Goal: Contribute content: Add original content to the website for others to see

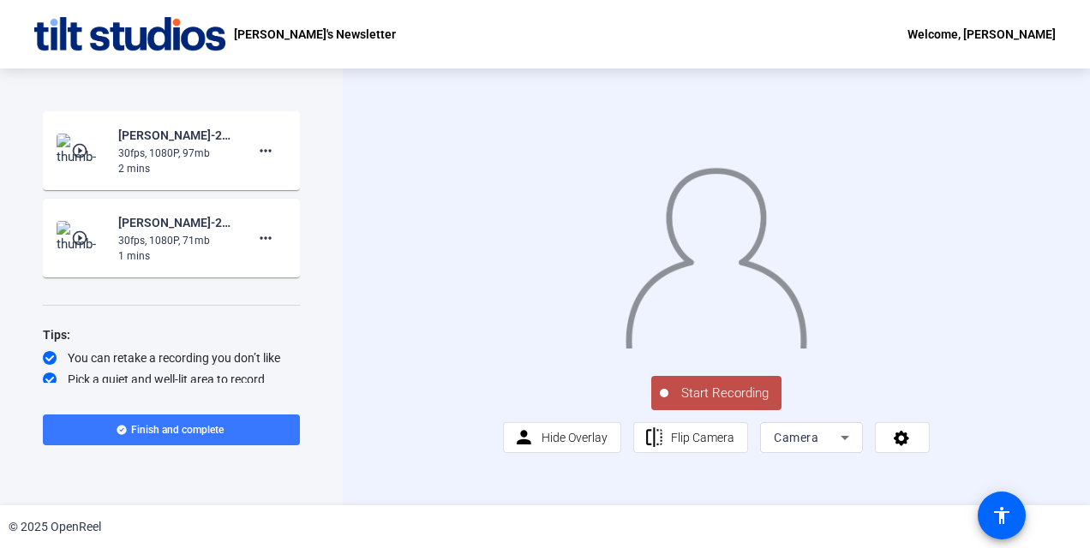
click at [715, 404] on span "Start Recording" at bounding box center [724, 394] width 113 height 20
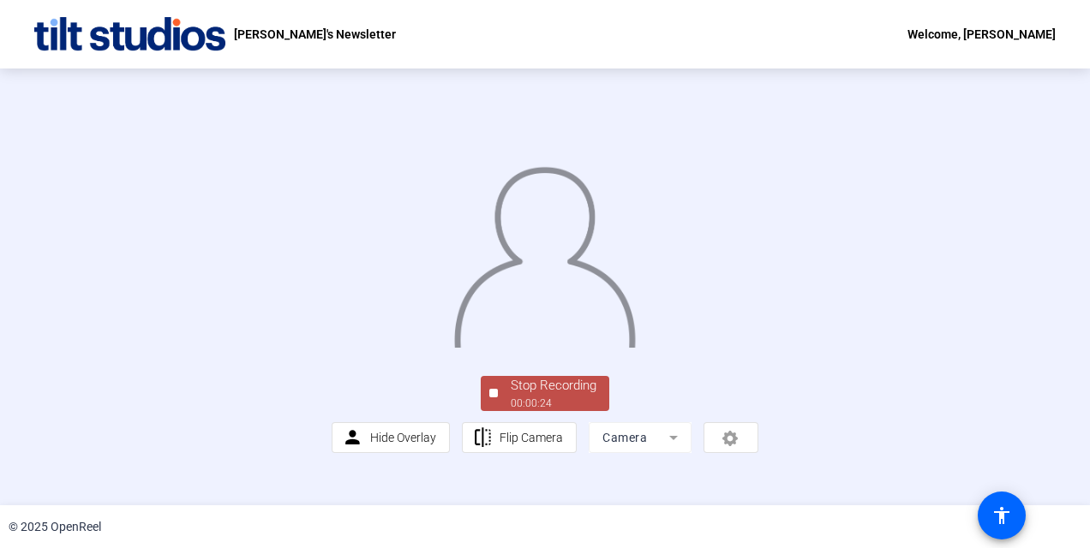
scroll to position [105, 0]
click at [535, 396] on div "Stop Recording" at bounding box center [554, 386] width 86 height 20
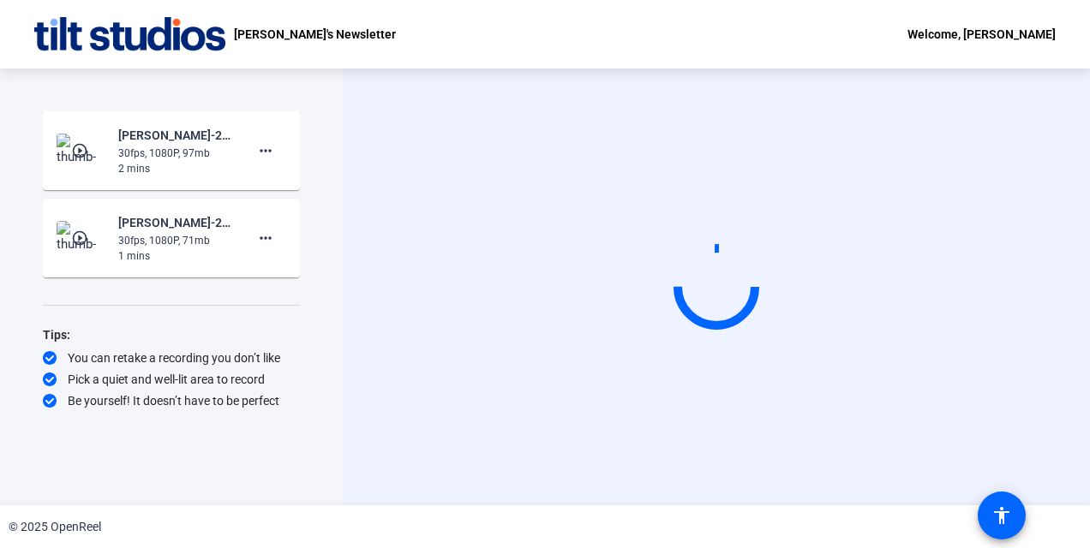
scroll to position [0, 0]
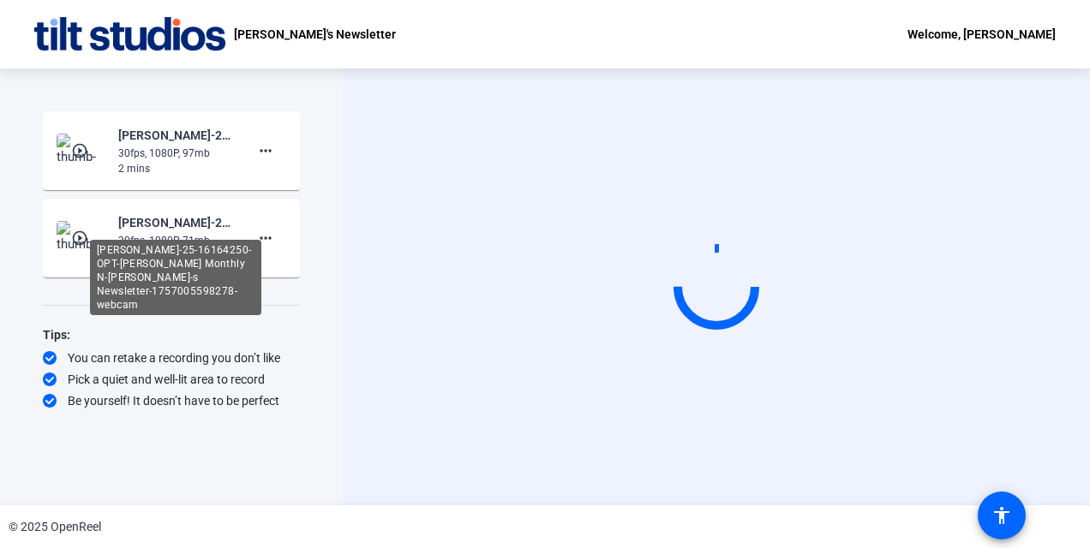
click at [187, 226] on div "[PERSON_NAME]-25-16164250-OPT-[PERSON_NAME] Monthly N-[PERSON_NAME]-s Newslette…" at bounding box center [175, 223] width 115 height 21
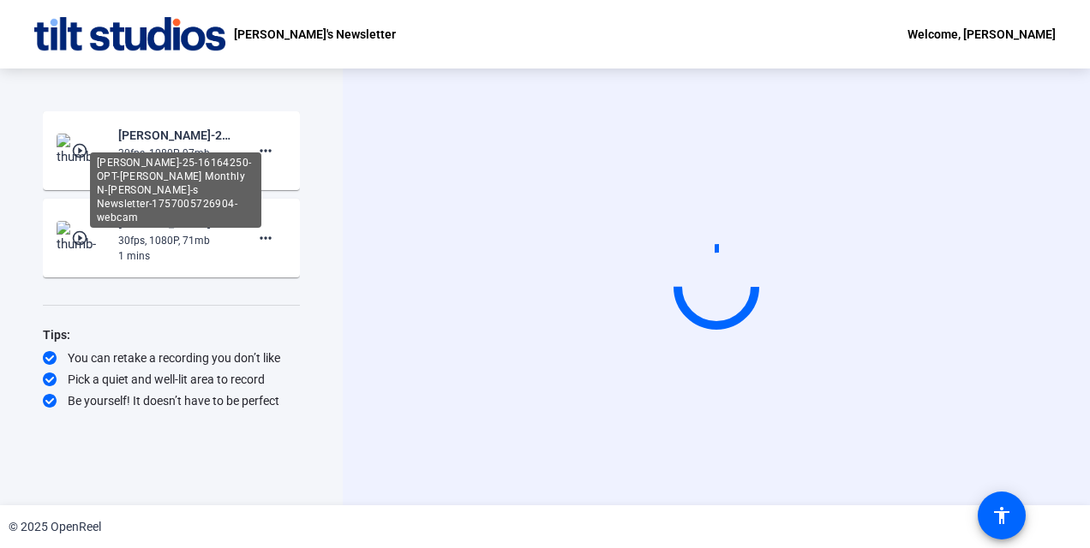
click at [175, 137] on div "[PERSON_NAME]-25-16164250-OPT-[PERSON_NAME] Monthly N-[PERSON_NAME]-s Newslette…" at bounding box center [175, 135] width 115 height 21
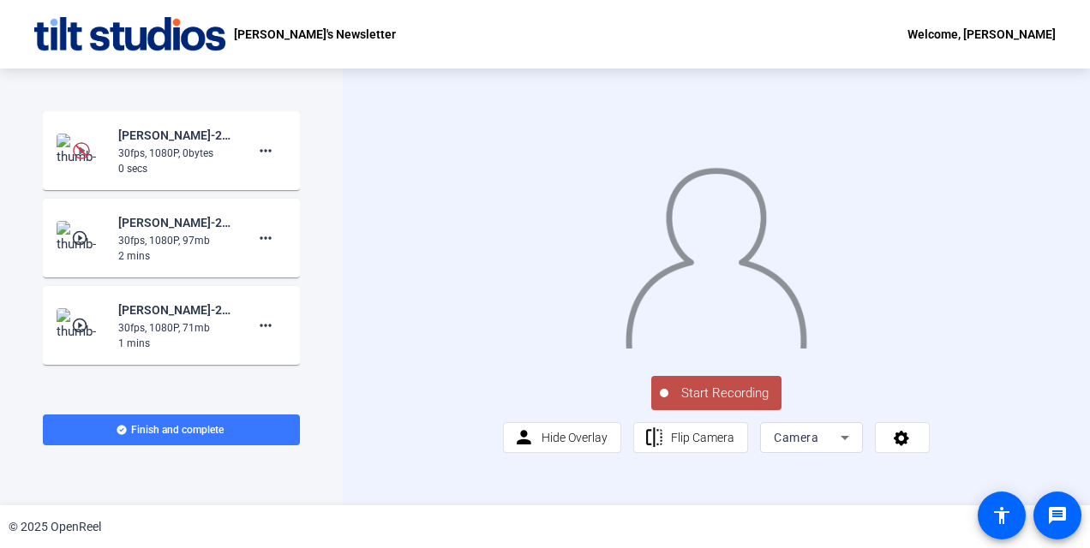
click at [701, 404] on span "Start Recording" at bounding box center [724, 394] width 113 height 20
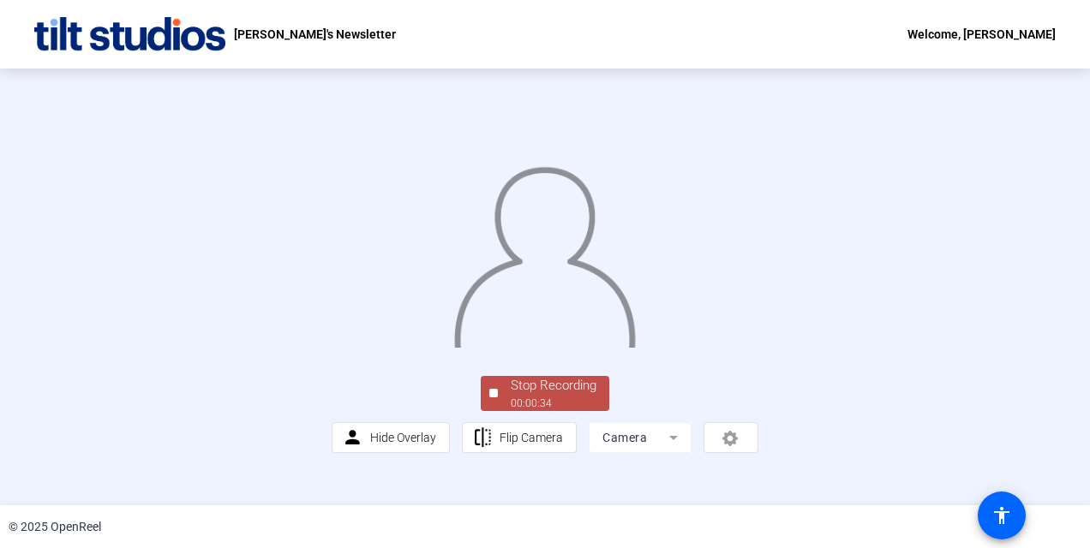
scroll to position [105, 0]
click at [516, 411] on div "00:00:36" at bounding box center [554, 403] width 86 height 15
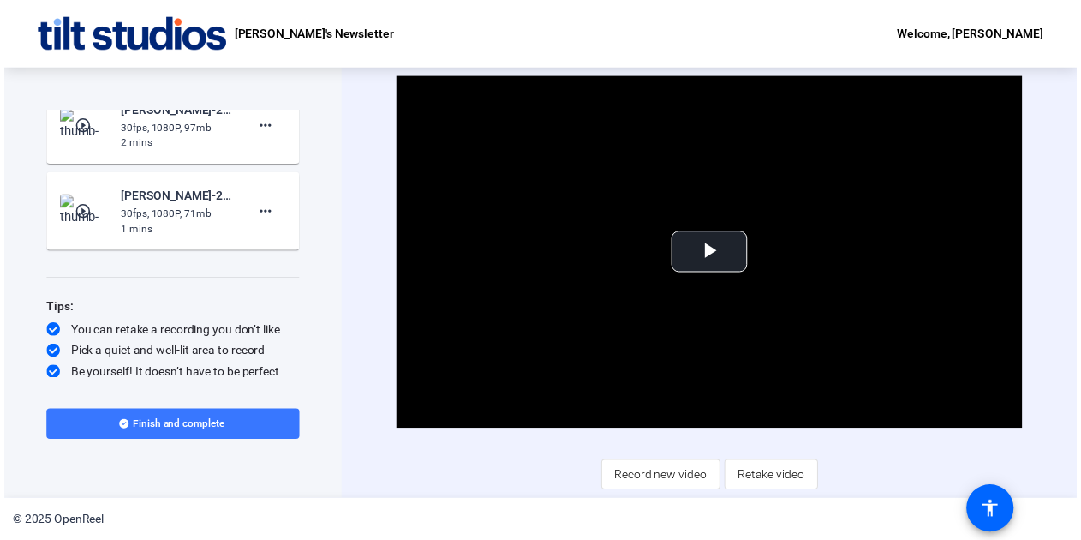
scroll to position [0, 0]
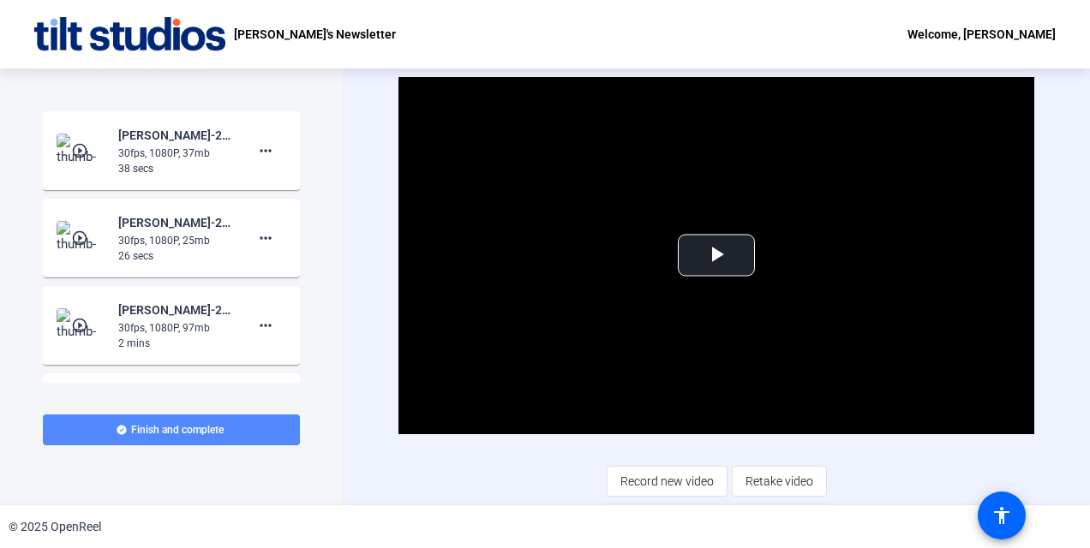
click at [122, 428] on icon at bounding box center [122, 430] width 10 height 10
